Goal: Information Seeking & Learning: Learn about a topic

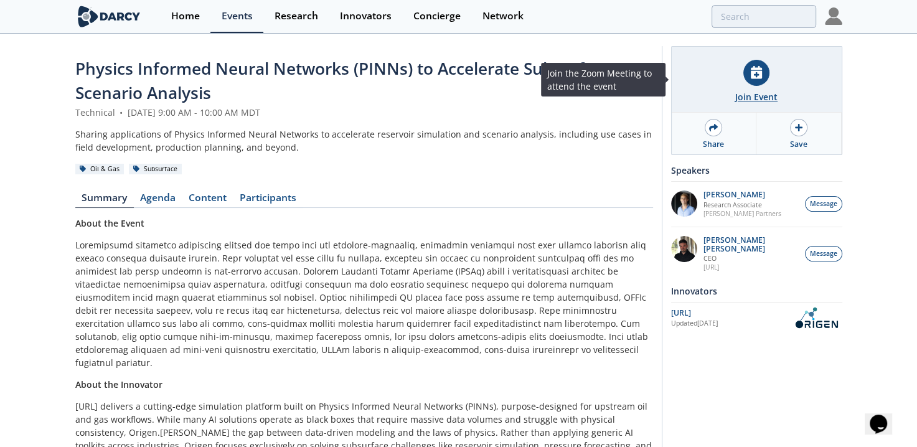
click at [759, 98] on div "Join Event" at bounding box center [756, 96] width 42 height 13
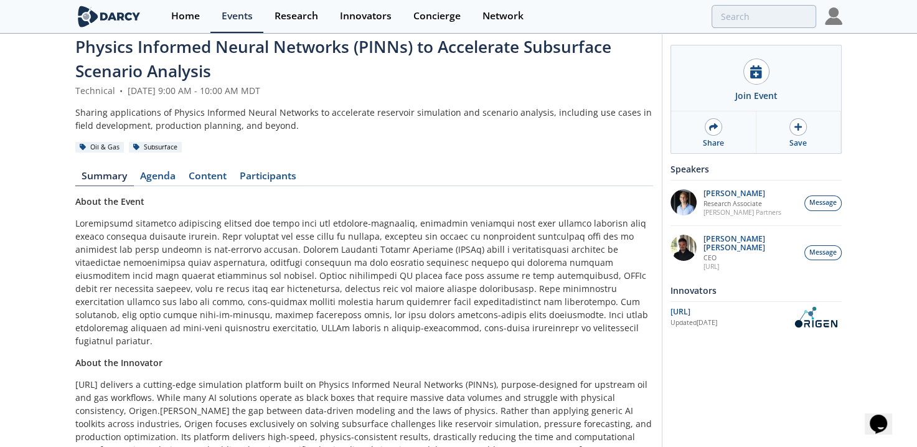
scroll to position [24, 0]
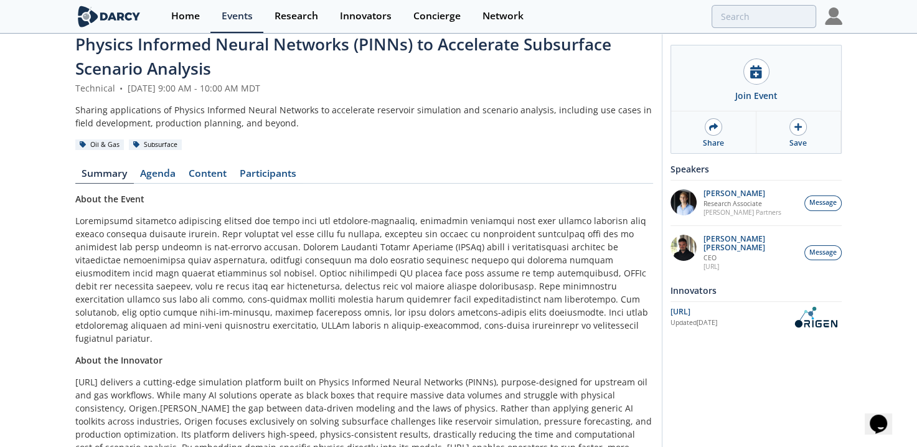
click at [212, 166] on div "Physics Informed Neural Networks (PINNs) to Accelerate Subsurface Scenario Anal…" at bounding box center [364, 295] width 578 height 526
click at [212, 170] on link "Content" at bounding box center [207, 176] width 51 height 15
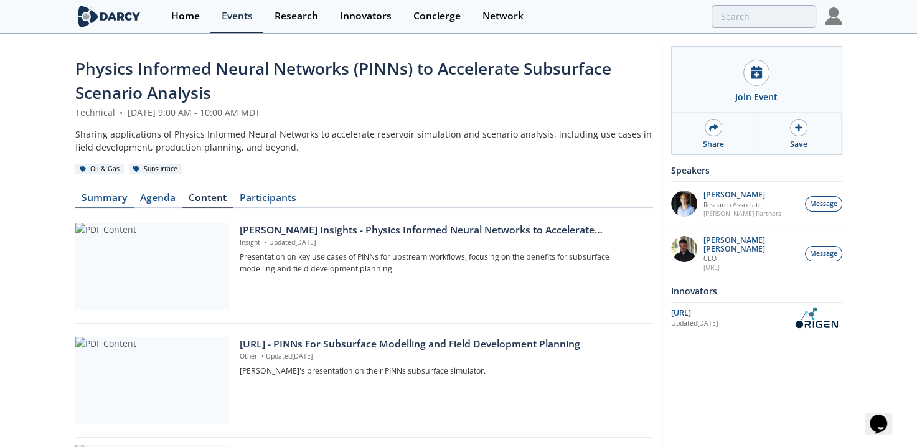
click at [87, 197] on link "Summary" at bounding box center [104, 200] width 59 height 15
